Goal: Transaction & Acquisition: Purchase product/service

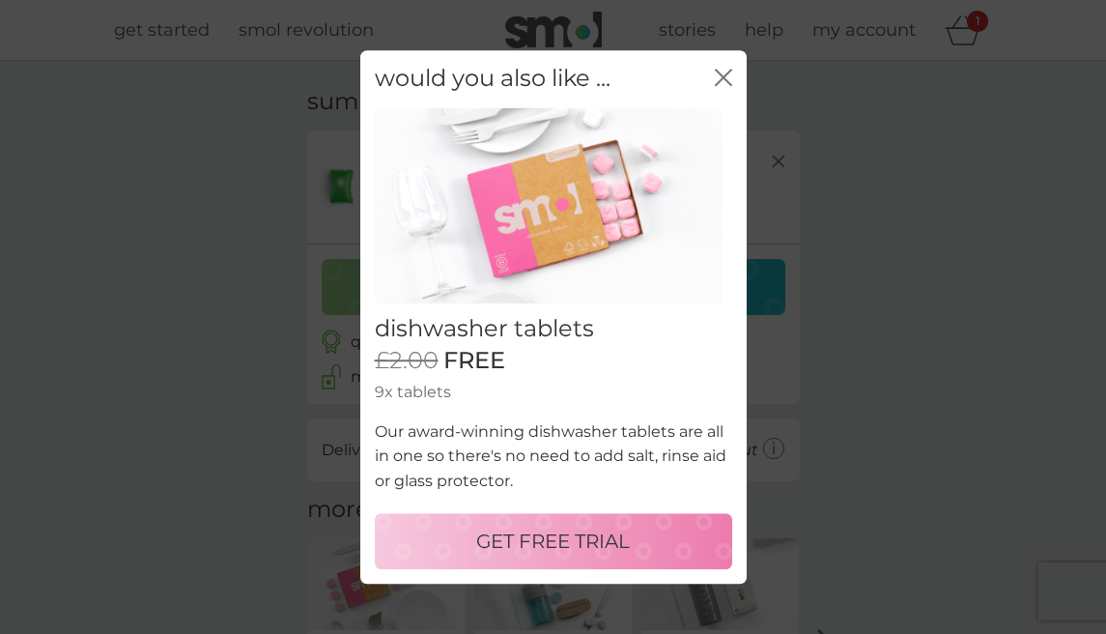
click at [530, 556] on p "GET FREE TRIAL" at bounding box center [553, 541] width 154 height 31
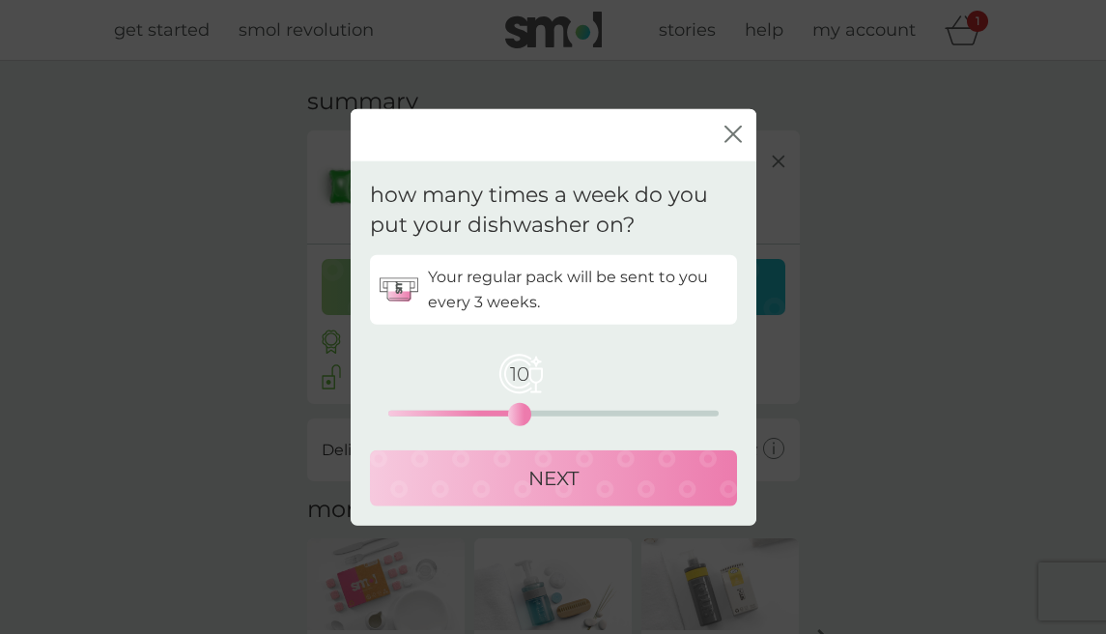
drag, startPoint x: 394, startPoint y: 411, endPoint x: 516, endPoint y: 410, distance: 121.8
click at [516, 410] on div "10" at bounding box center [520, 414] width 8 height 8
click at [594, 496] on button "NEXT" at bounding box center [553, 477] width 367 height 56
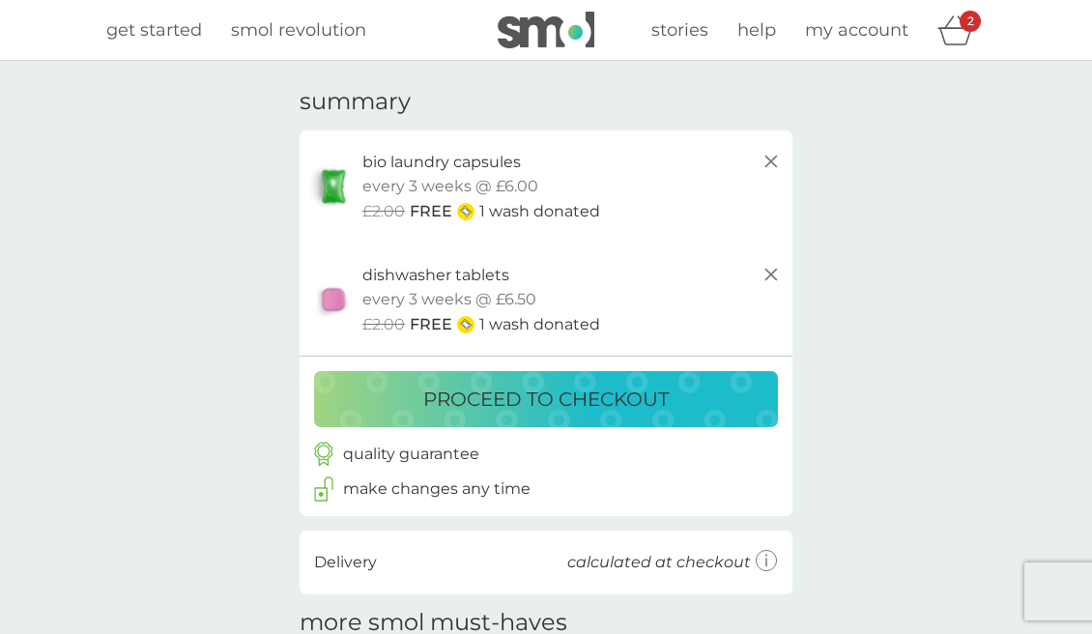
click at [612, 395] on p "proceed to checkout" at bounding box center [545, 399] width 245 height 31
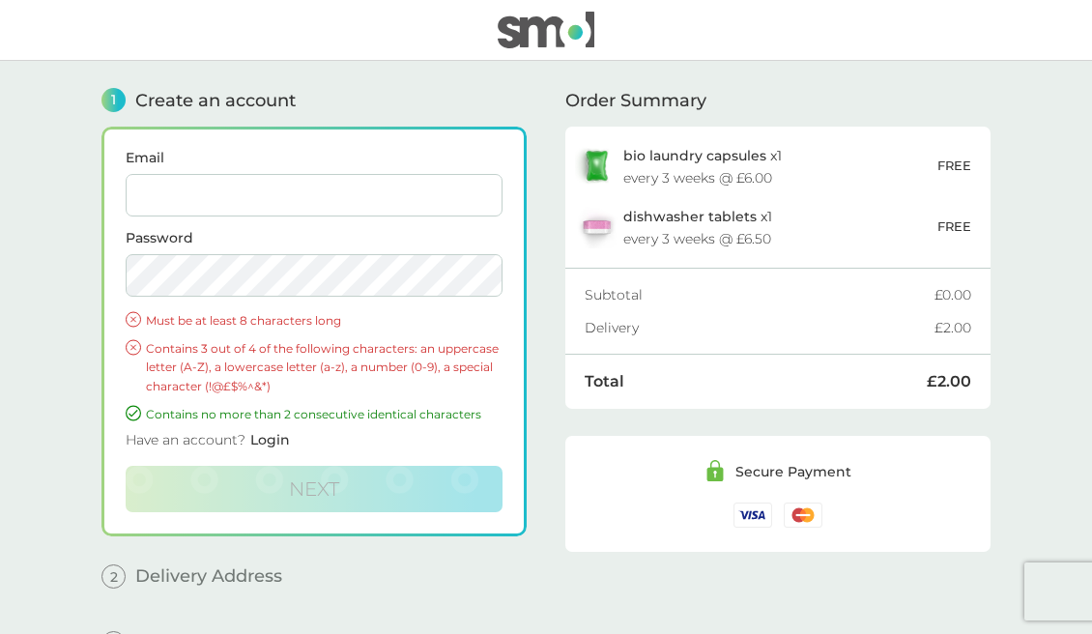
click at [204, 205] on input "Email" at bounding box center [314, 195] width 377 height 43
click at [565, 530] on div "Secure Payment" at bounding box center [777, 493] width 425 height 115
click at [254, 195] on input "Email" at bounding box center [314, 195] width 377 height 43
type input "gary.pyne@hotmail.co.uk"
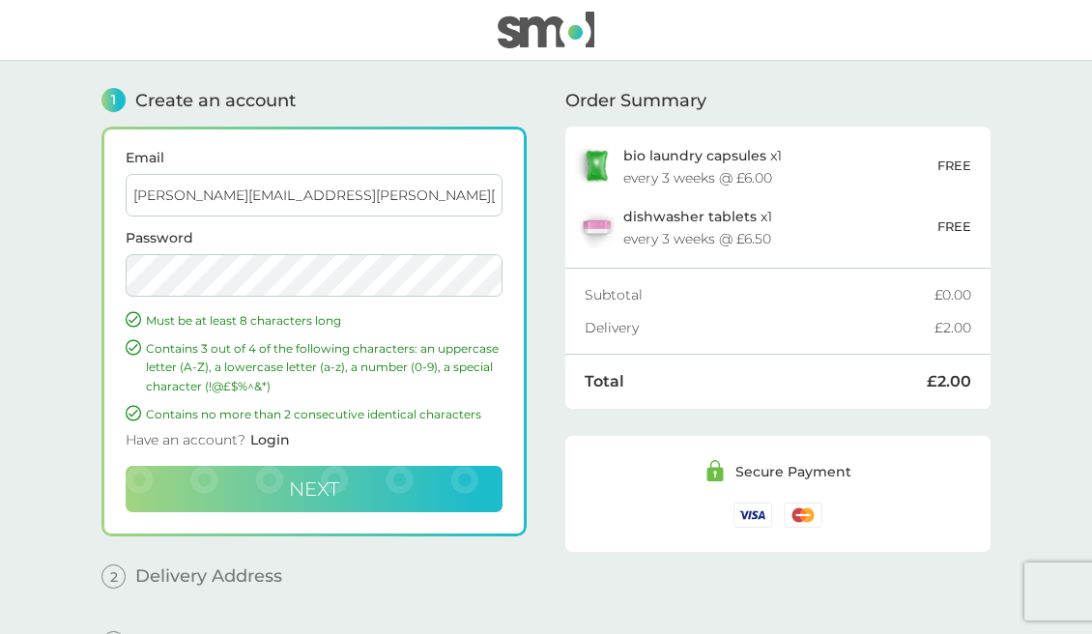
click at [272, 475] on button "Next" at bounding box center [314, 489] width 377 height 46
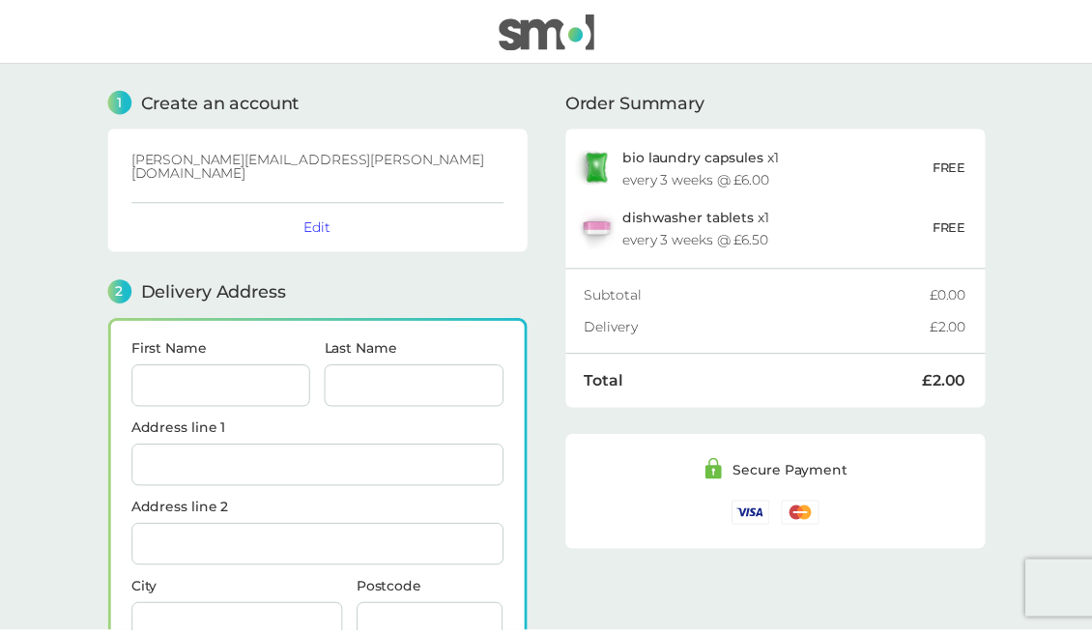
scroll to position [238, 0]
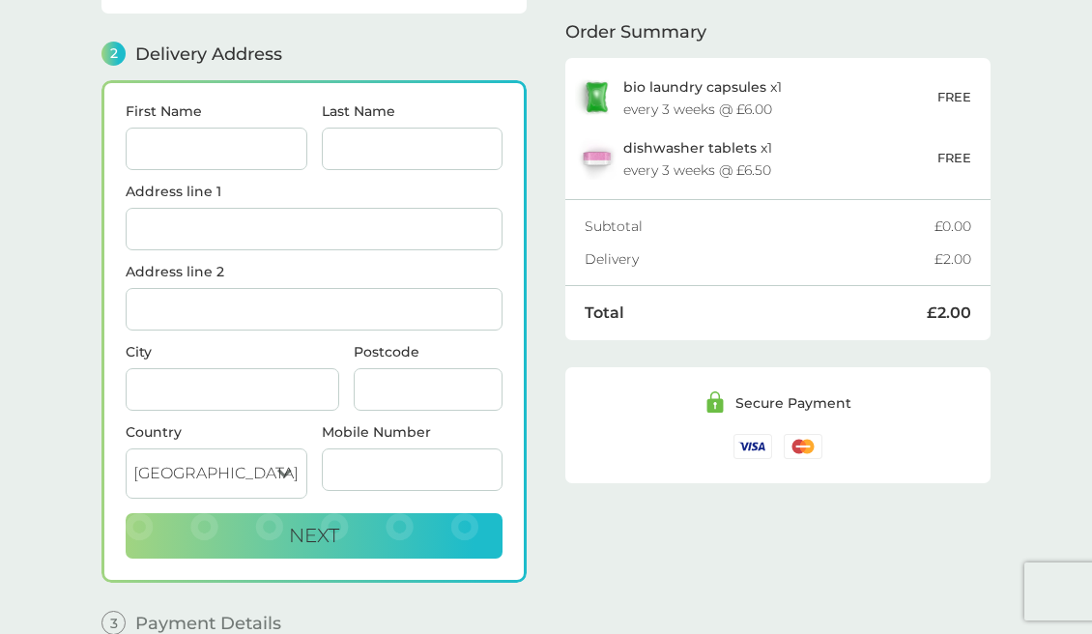
click at [163, 145] on input "First Name" at bounding box center [217, 149] width 182 height 43
type input "[PERSON_NAME]"
click at [376, 130] on input "Last Name" at bounding box center [413, 149] width 182 height 43
type input "[PERSON_NAME]"
click at [278, 265] on label "Address line 2" at bounding box center [314, 272] width 377 height 14
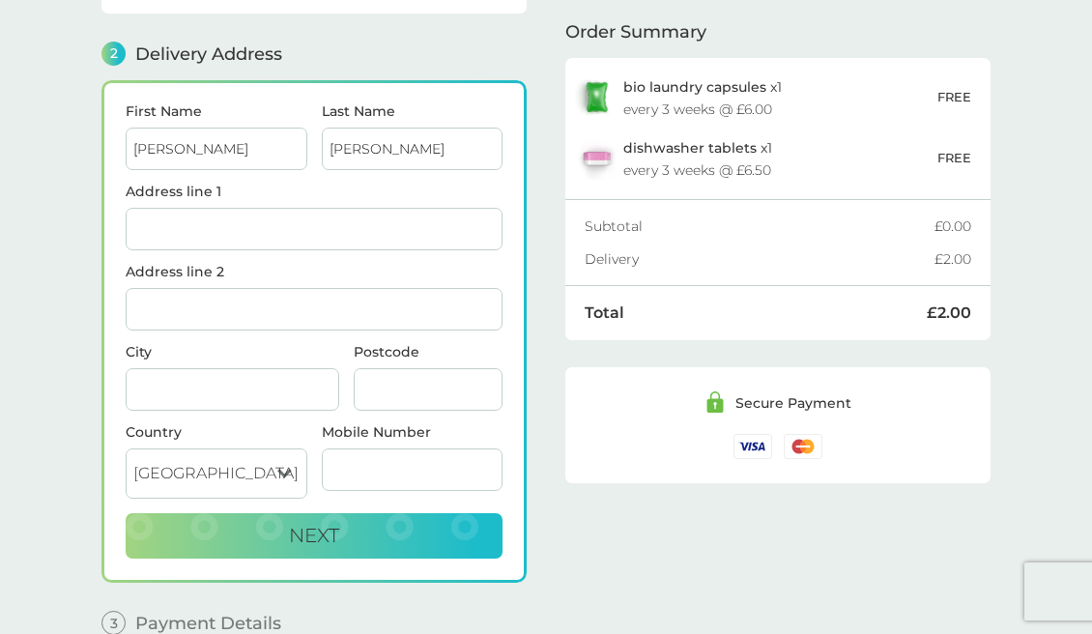
click at [278, 288] on input "Address line 2" at bounding box center [314, 309] width 377 height 43
click at [280, 223] on input "Address line 1" at bounding box center [314, 229] width 377 height 43
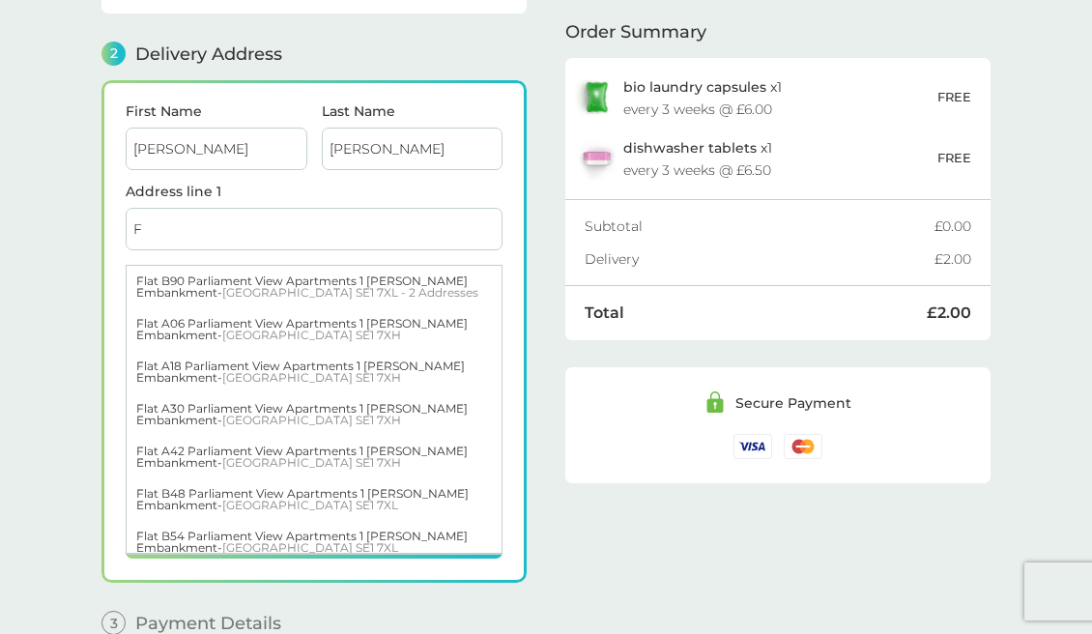
type input "Flat [STREET_ADDRESS]"
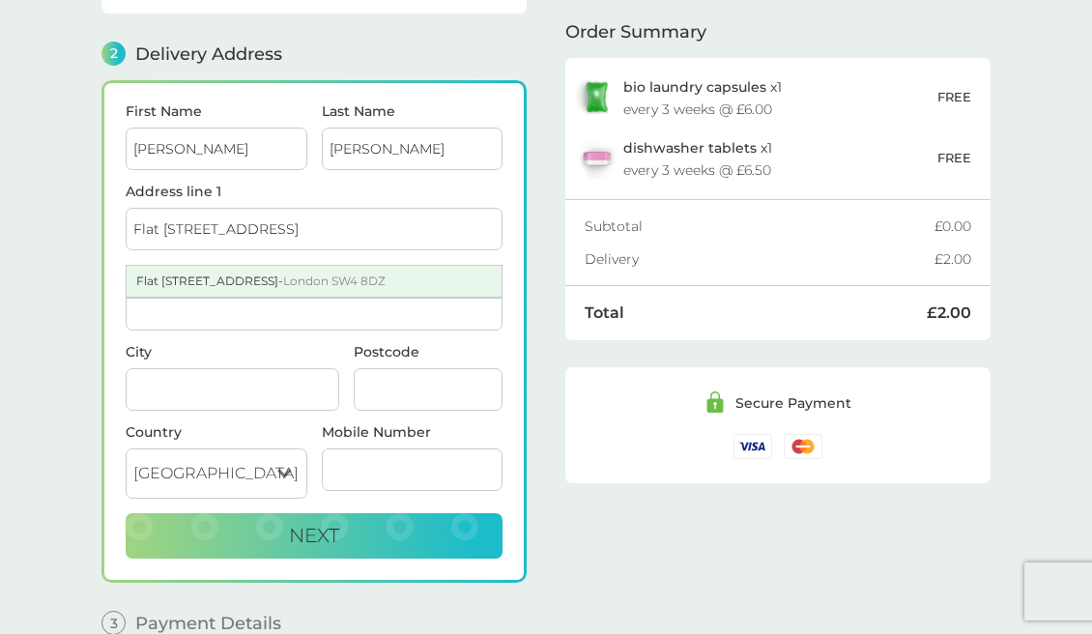
click at [284, 270] on div "Flat 23 8 Fairbourne Road - London SW4 8DZ" at bounding box center [314, 281] width 375 height 31
type input "[GEOGRAPHIC_DATA]"
type input "SW4 8DZ"
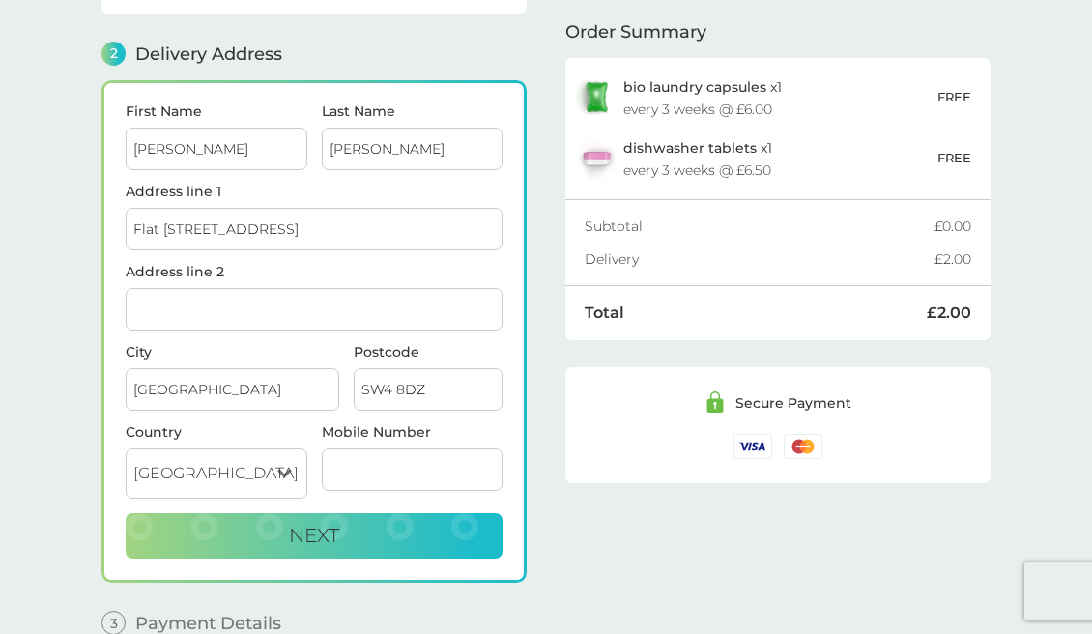
scroll to position [325, 0]
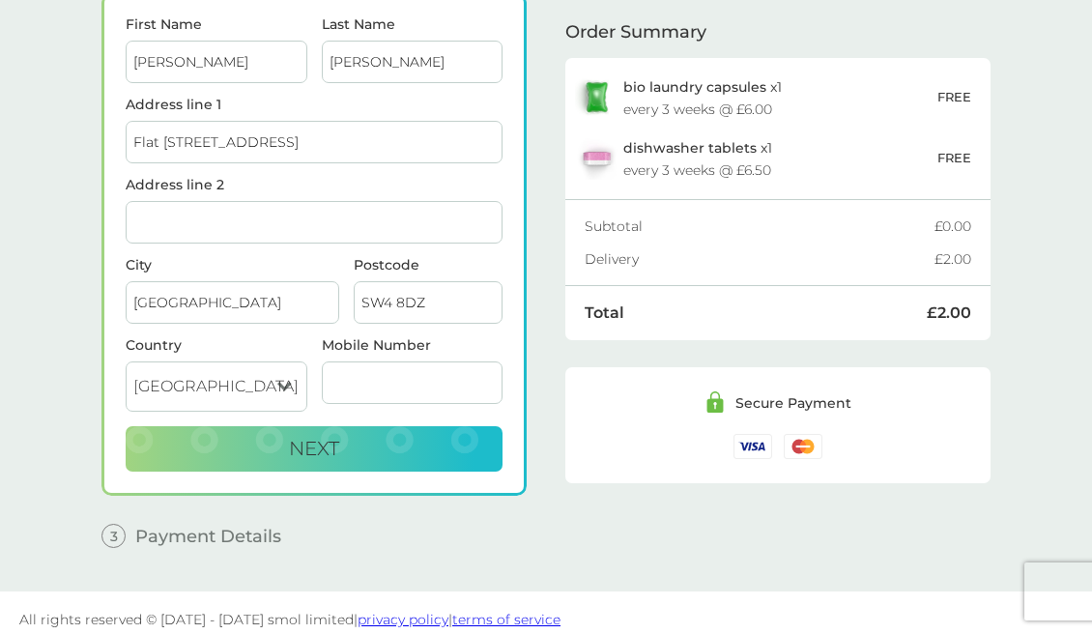
click at [375, 375] on input "Mobile Number" at bounding box center [413, 382] width 182 height 43
type input "07886385236"
click at [304, 441] on span "Next" at bounding box center [314, 448] width 50 height 23
checkbox input "true"
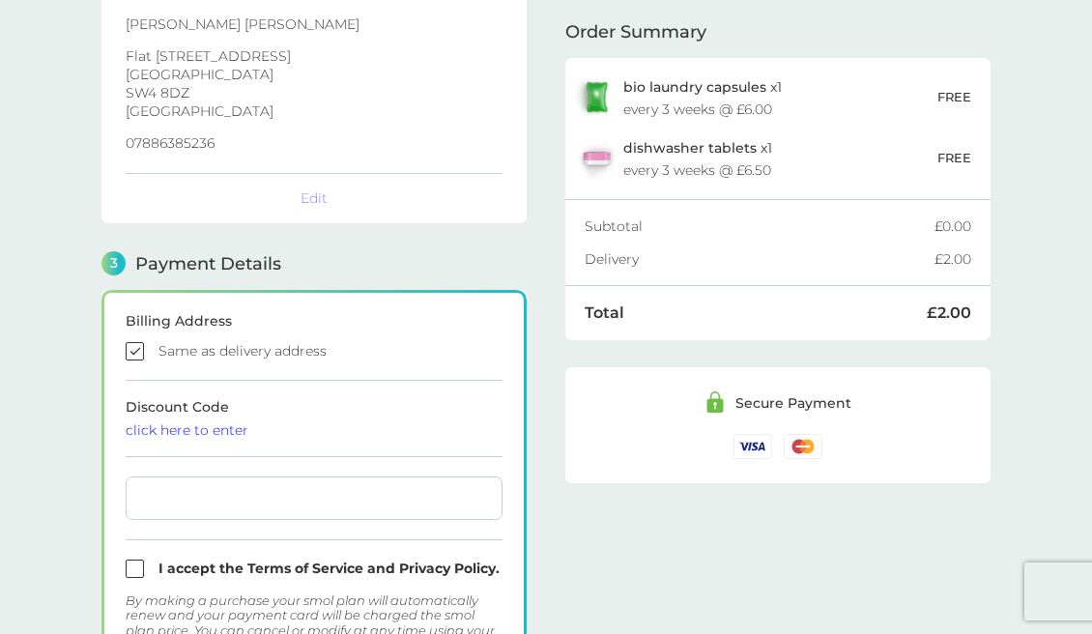
scroll to position [534, 0]
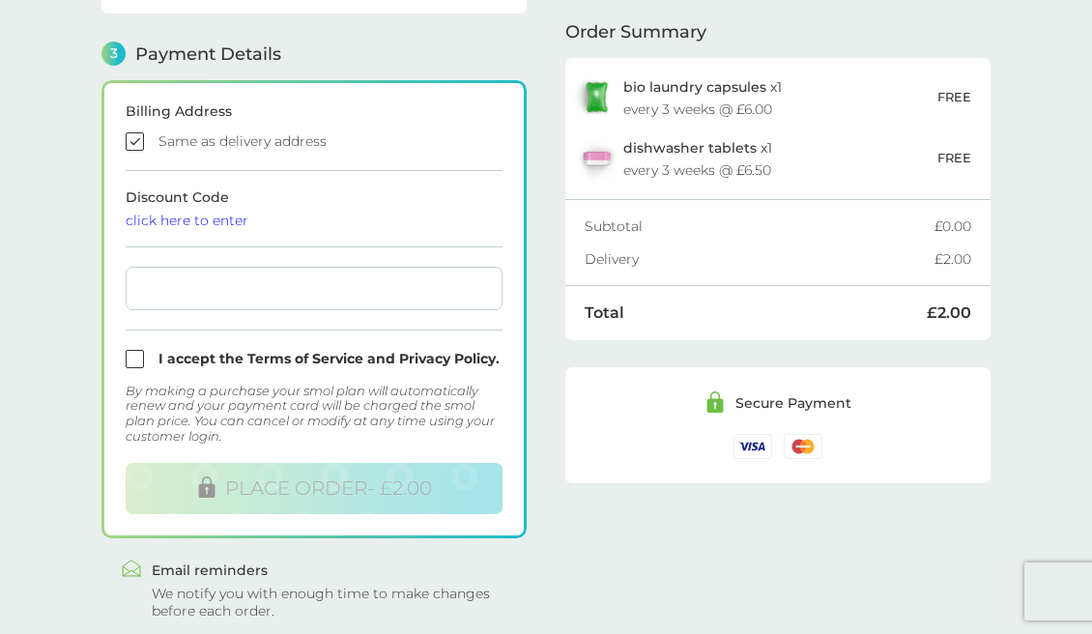
click at [273, 350] on input "checkbox" at bounding box center [314, 359] width 377 height 18
checkbox input "true"
click at [400, 284] on div at bounding box center [314, 288] width 377 height 43
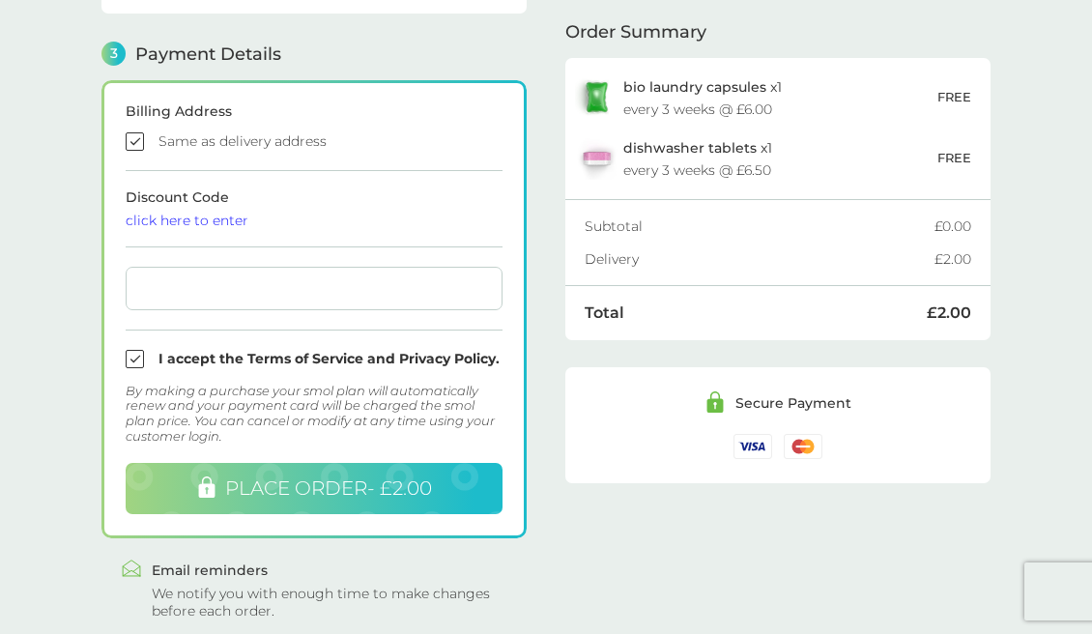
click at [324, 482] on span "PLACE ORDER - £2.00" at bounding box center [328, 487] width 207 height 23
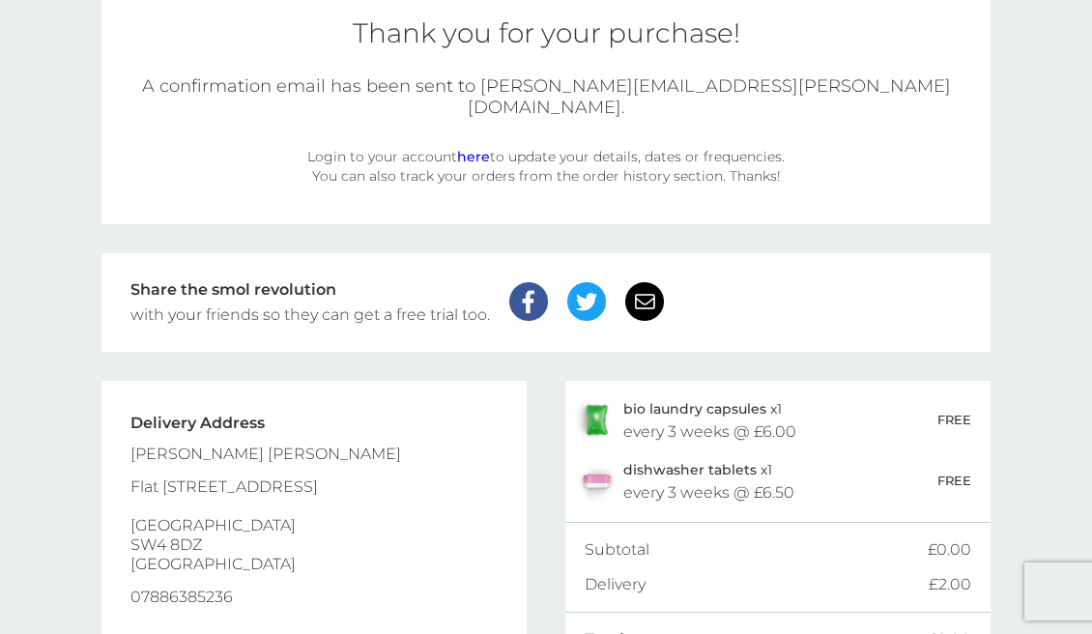
scroll to position [103, 0]
